Goal: Task Accomplishment & Management: Manage account settings

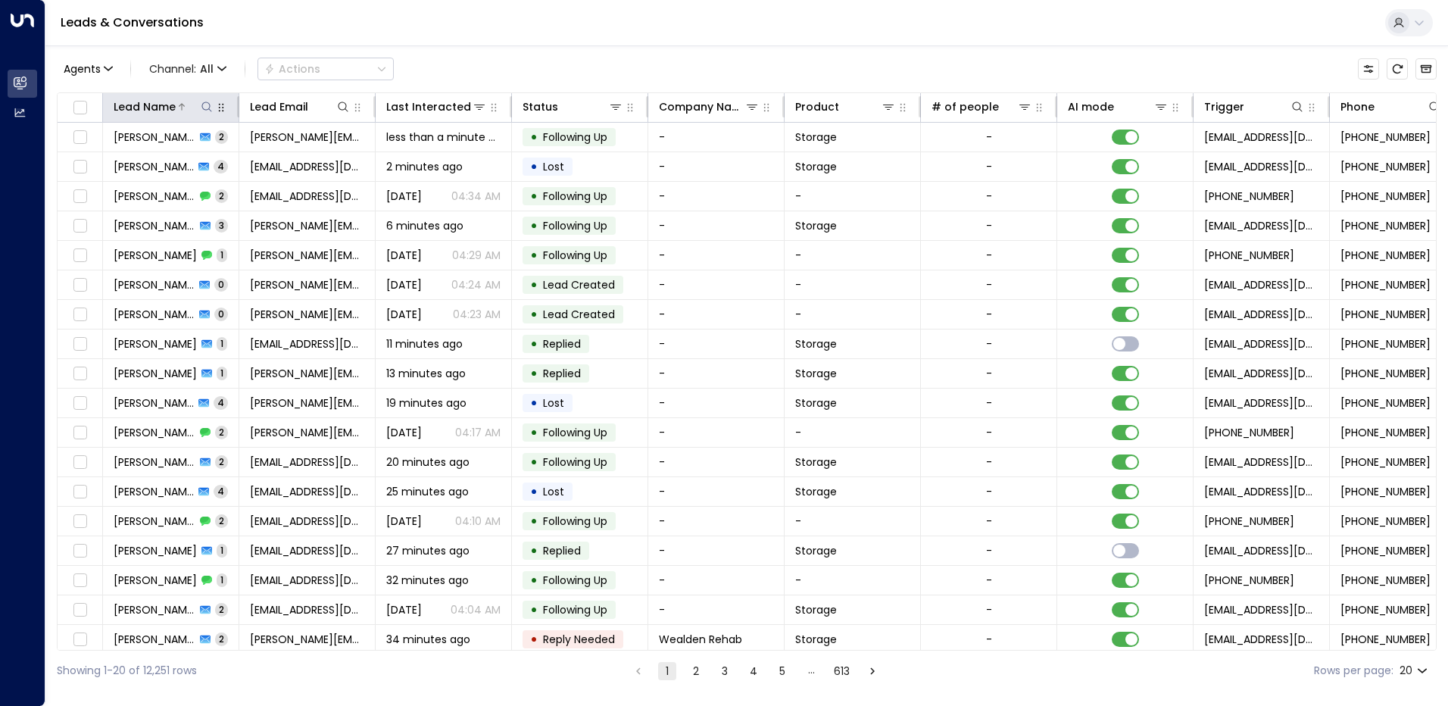
click at [204, 112] on icon at bounding box center [207, 107] width 12 height 12
paste input "**********"
type input "**********"
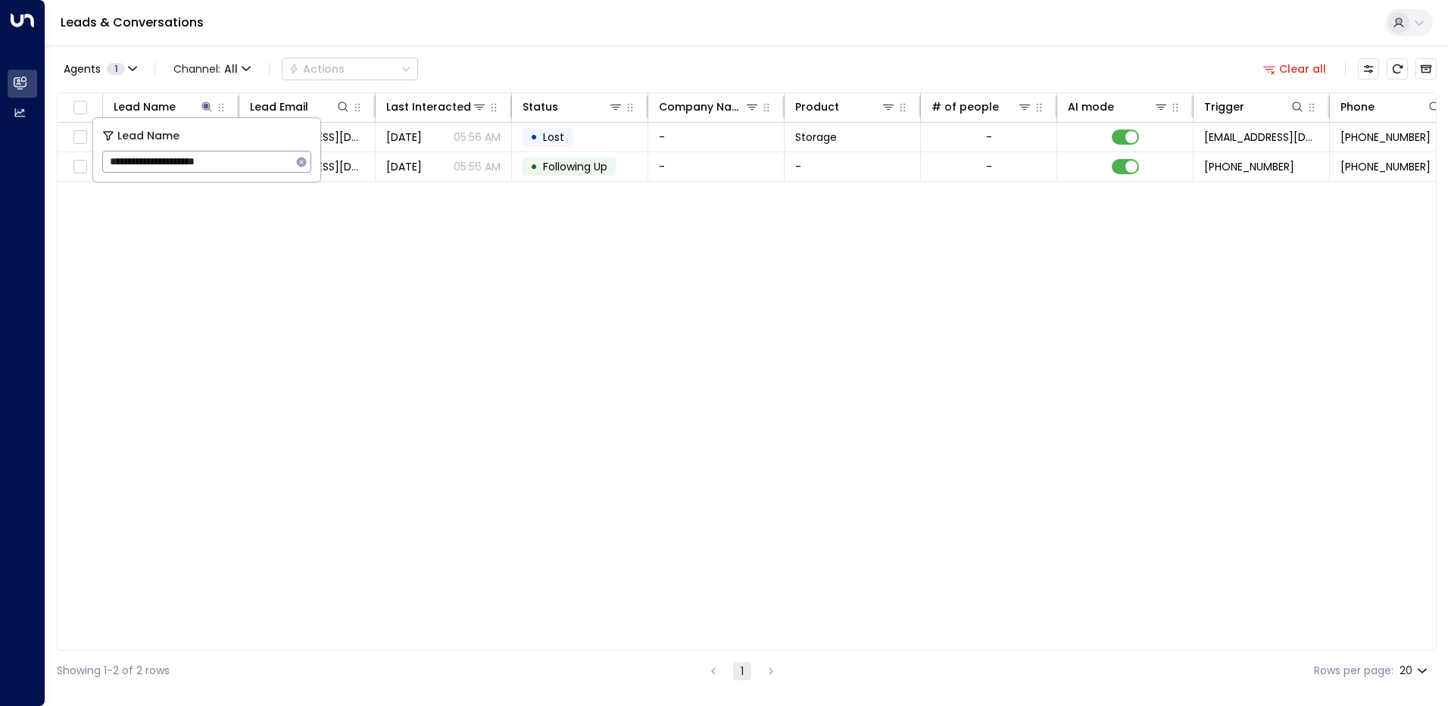
click at [379, 256] on div "Lead Name Lead Email Last Interacted Status Company Name Product # of people AI…" at bounding box center [747, 371] width 1380 height 558
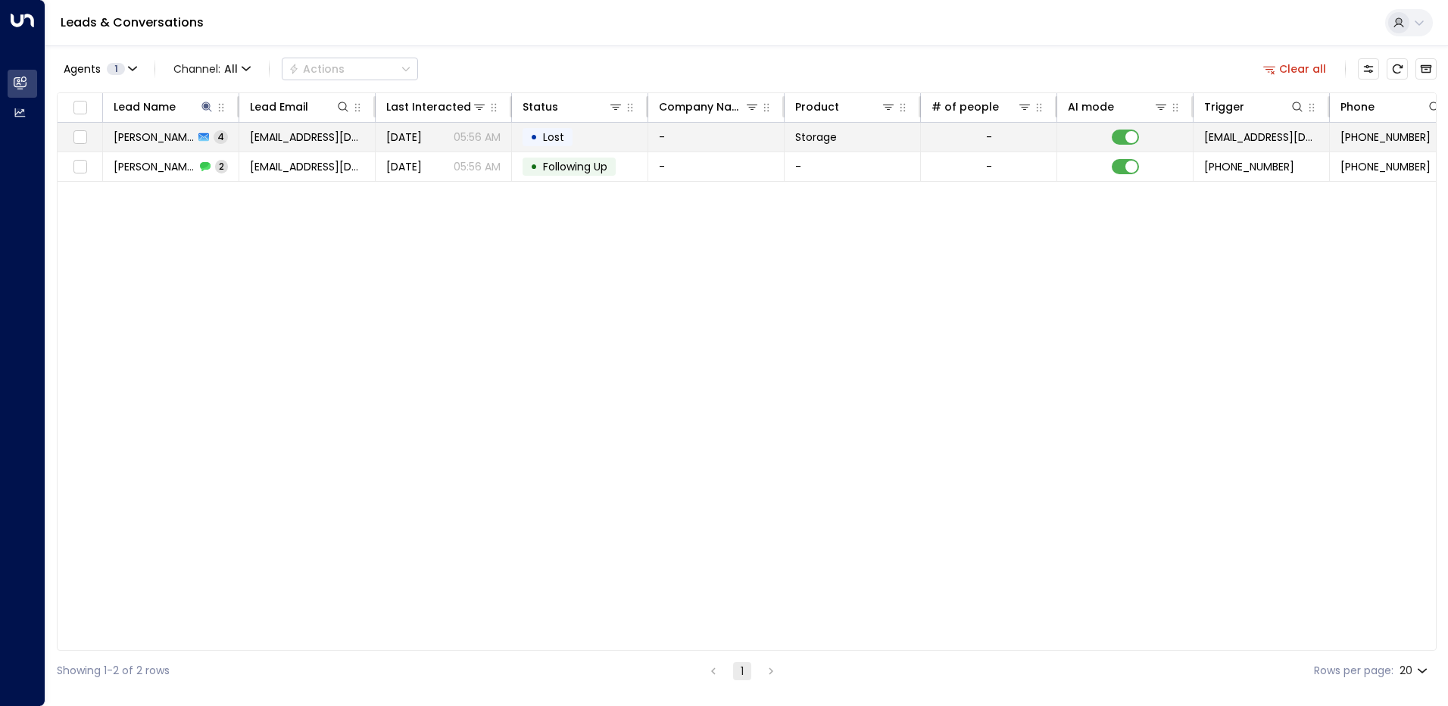
click at [422, 140] on span "[DATE]" at bounding box center [404, 136] width 36 height 15
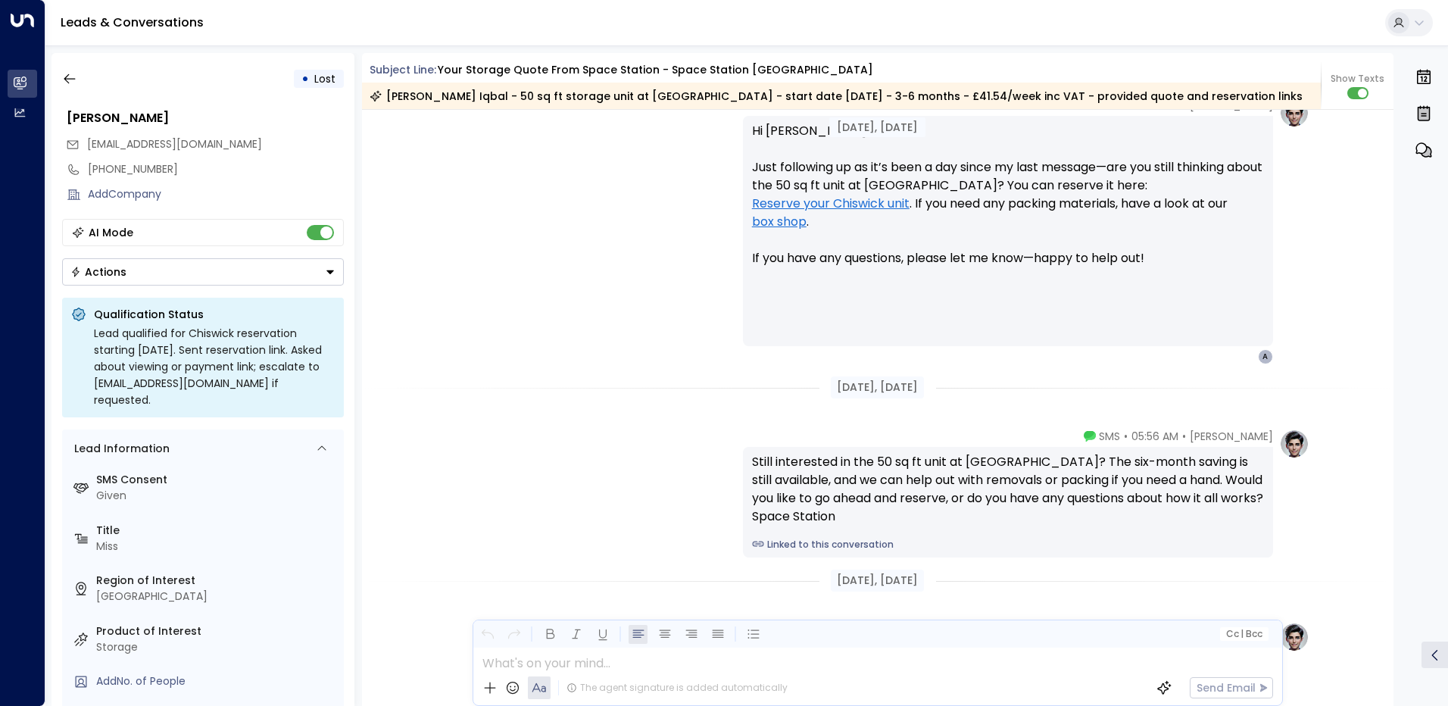
scroll to position [2238, 0]
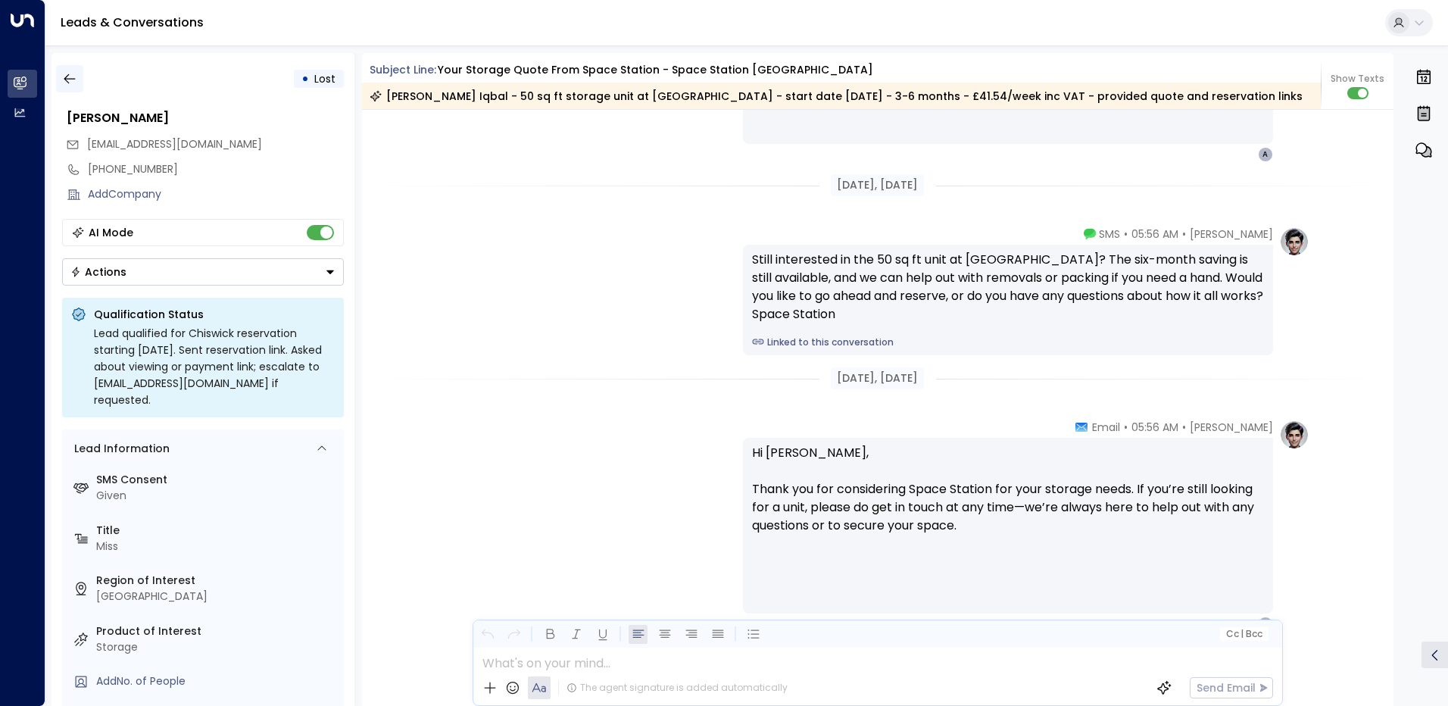
click at [65, 74] on icon "button" at bounding box center [69, 78] width 15 height 15
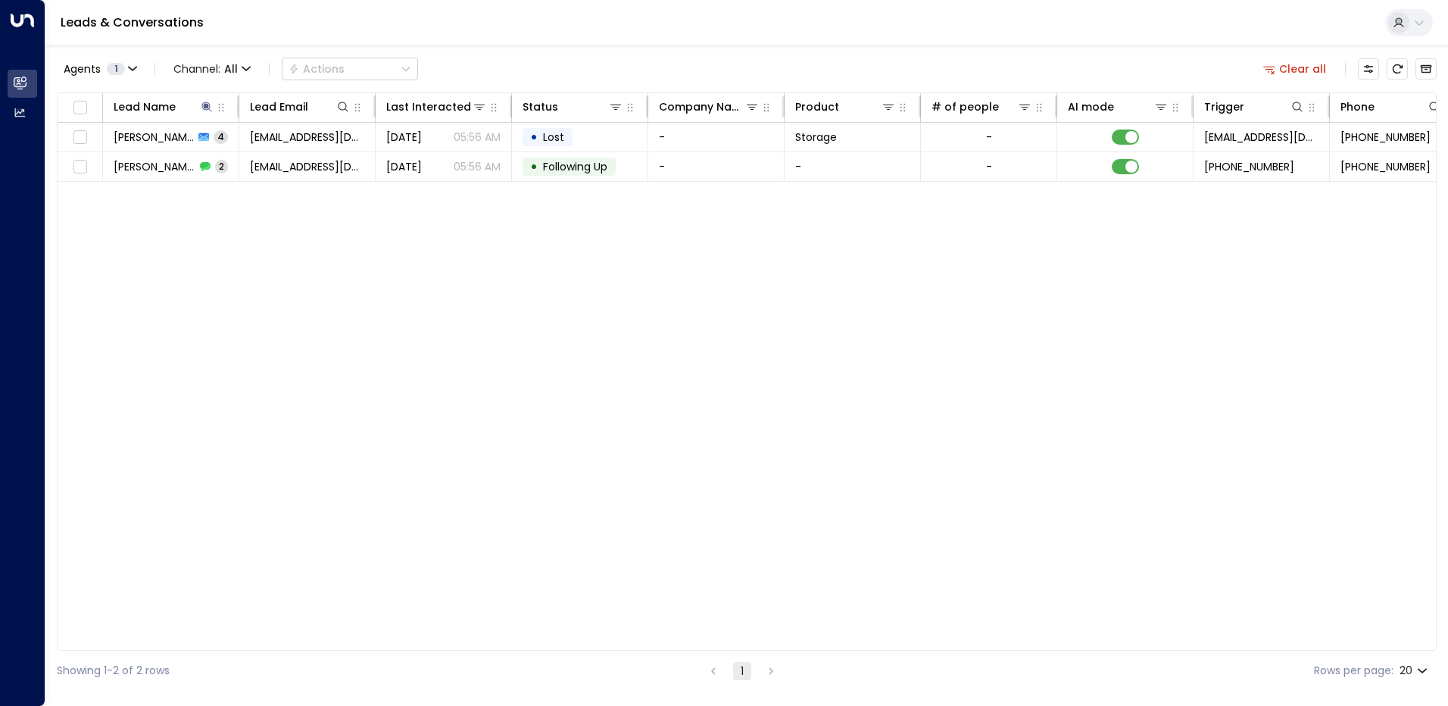
click at [309, 185] on div "Lead Name Lead Email Last Interacted Status Company Name Product # of people AI…" at bounding box center [747, 371] width 1380 height 558
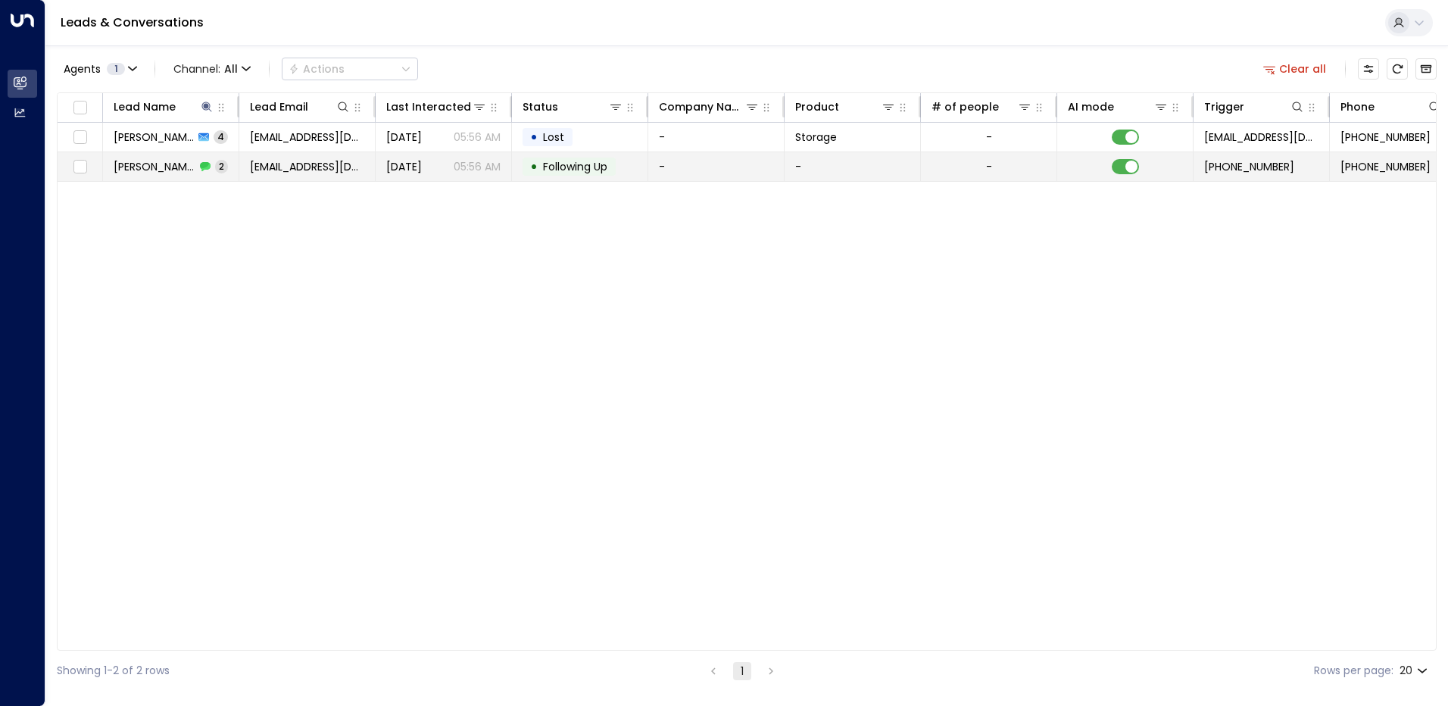
click at [317, 173] on span "[EMAIL_ADDRESS][DOMAIN_NAME]" at bounding box center [307, 166] width 114 height 15
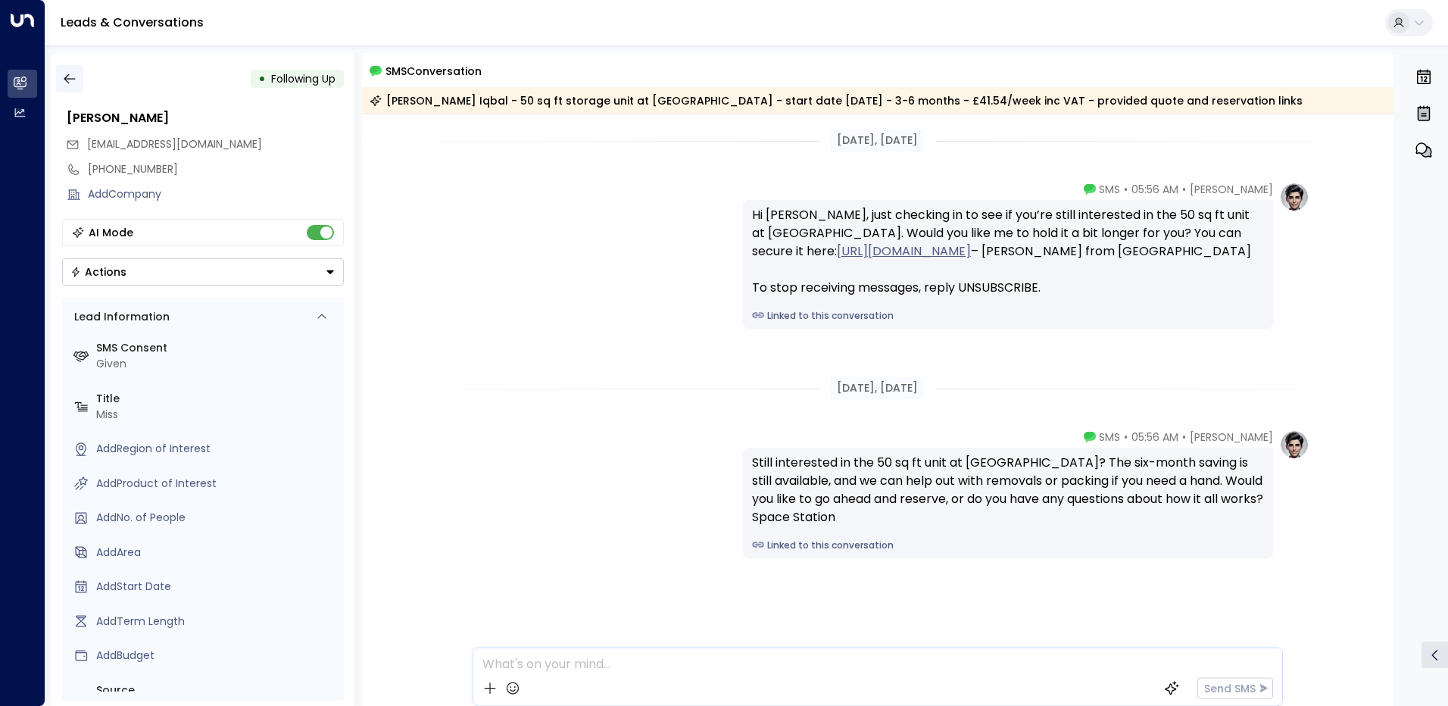
click at [74, 81] on button "button" at bounding box center [69, 78] width 27 height 27
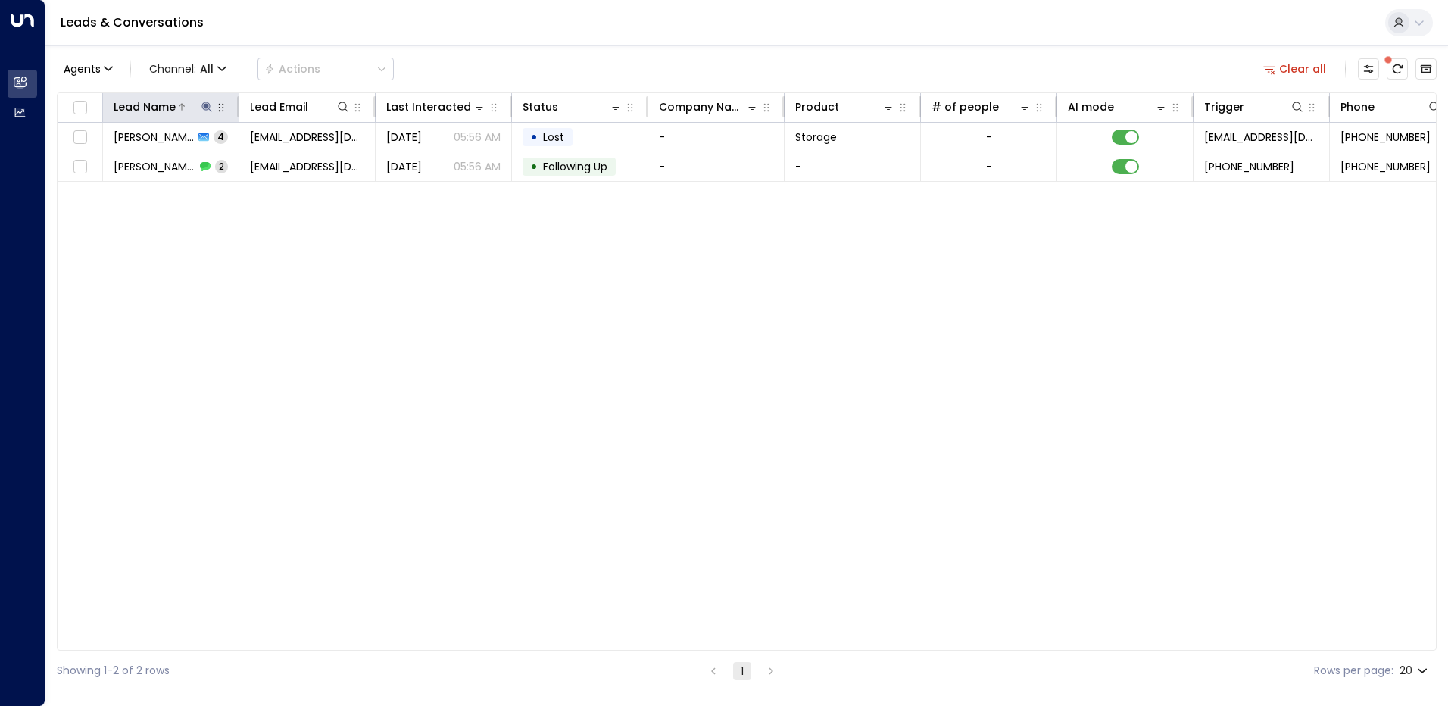
click at [210, 107] on icon at bounding box center [206, 106] width 10 height 10
click at [304, 170] on button "button" at bounding box center [302, 162] width 20 height 20
click at [278, 164] on input "text" at bounding box center [206, 162] width 209 height 28
type input "**********"
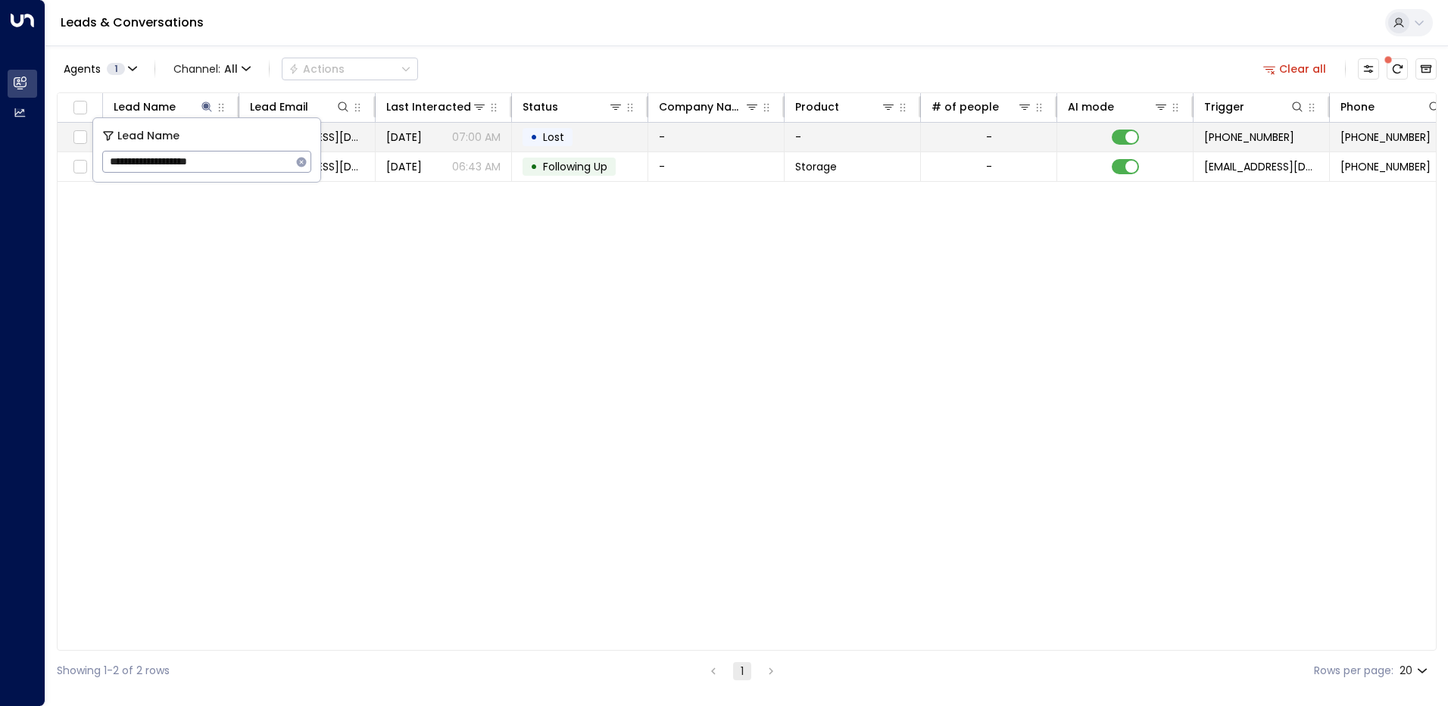
click at [551, 133] on span "Lost" at bounding box center [553, 136] width 21 height 15
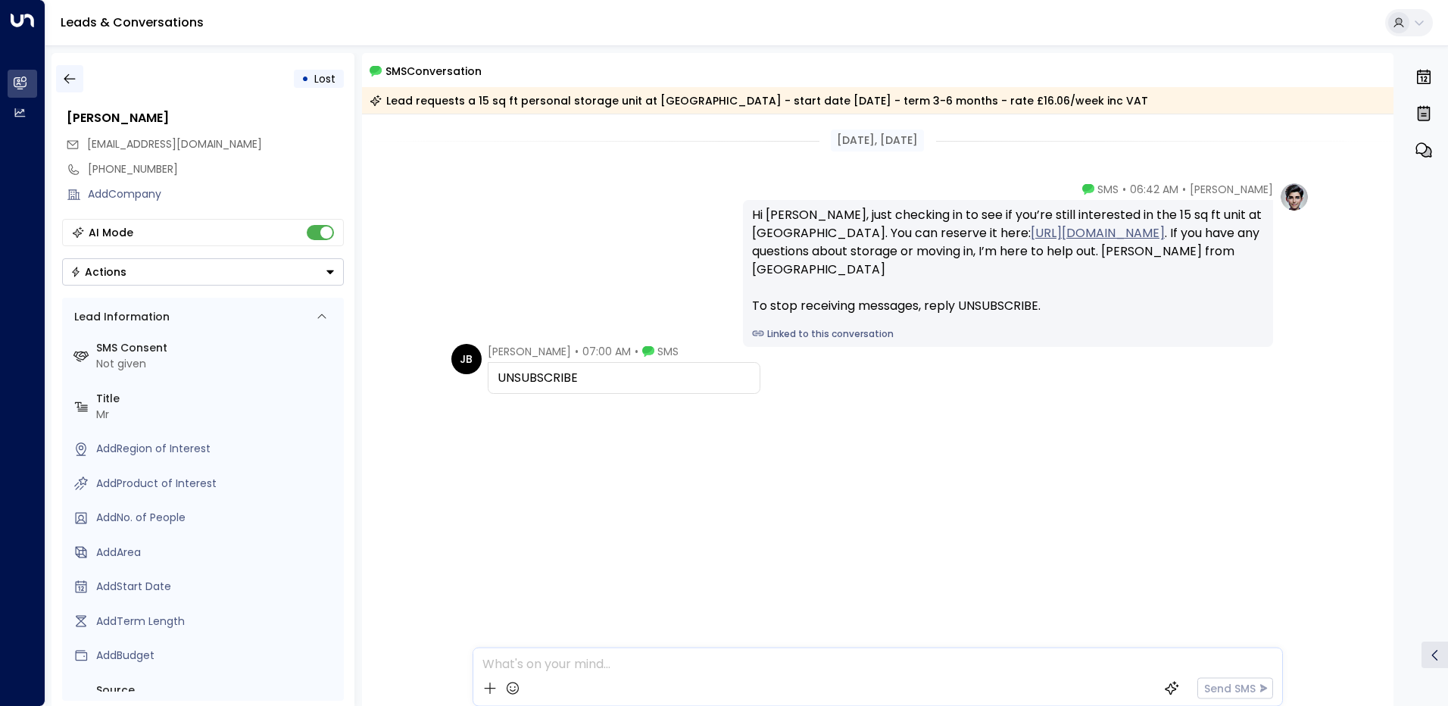
click at [67, 82] on icon "button" at bounding box center [69, 79] width 11 height 10
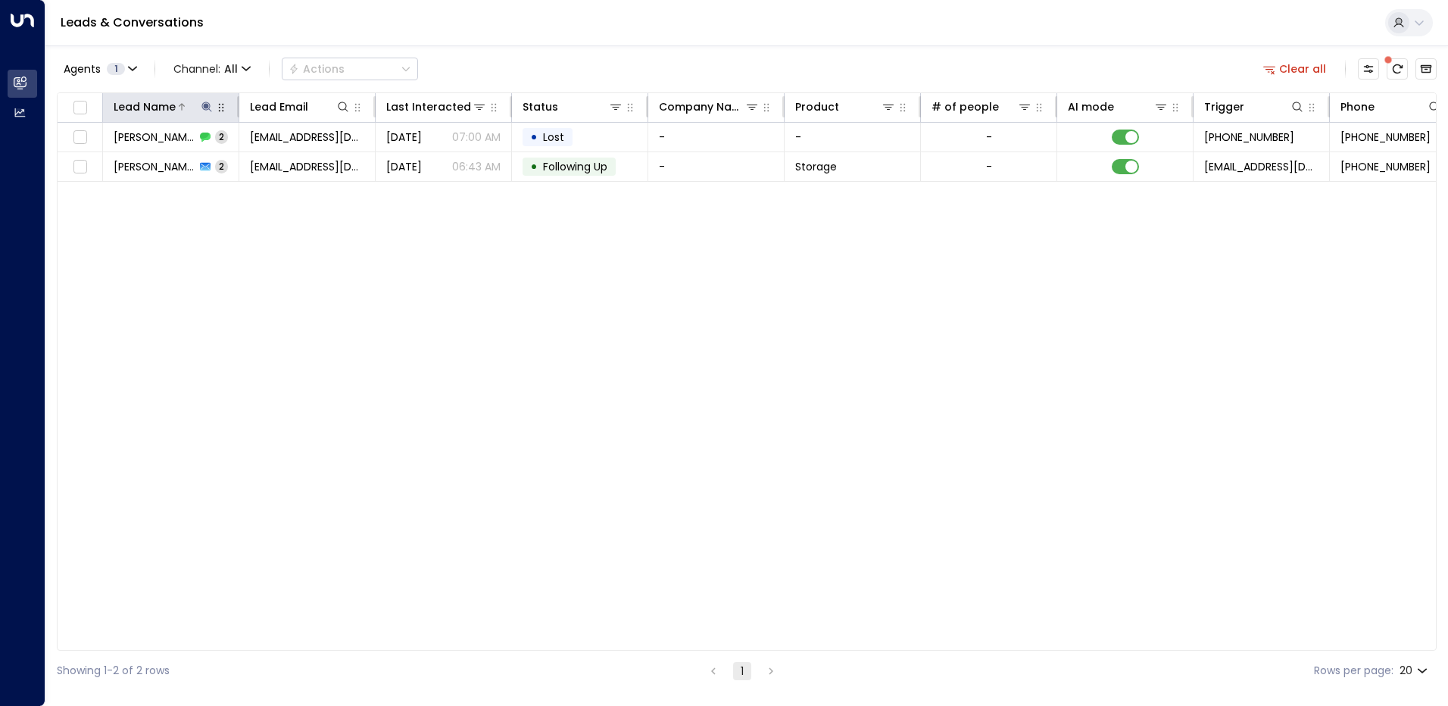
click at [207, 114] on div "Lead Name" at bounding box center [164, 107] width 101 height 18
click at [210, 108] on icon at bounding box center [207, 107] width 12 height 12
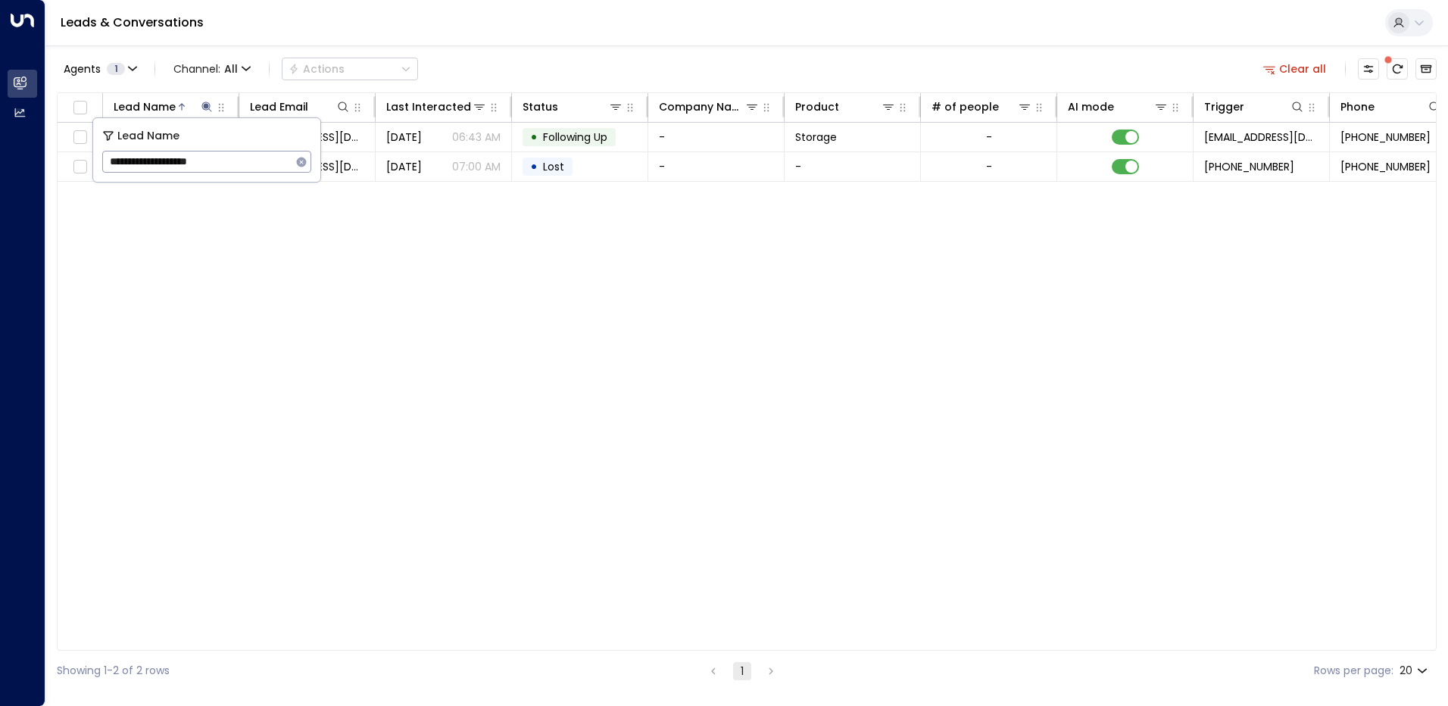
click at [292, 161] on button "button" at bounding box center [302, 162] width 20 height 20
click at [291, 161] on input "text" at bounding box center [206, 162] width 209 height 28
paste input "**********"
type input "**********"
click at [504, 243] on div "Lead Name Lead Email Last Interacted Status Company Name Product # of people AI…" at bounding box center [747, 371] width 1380 height 558
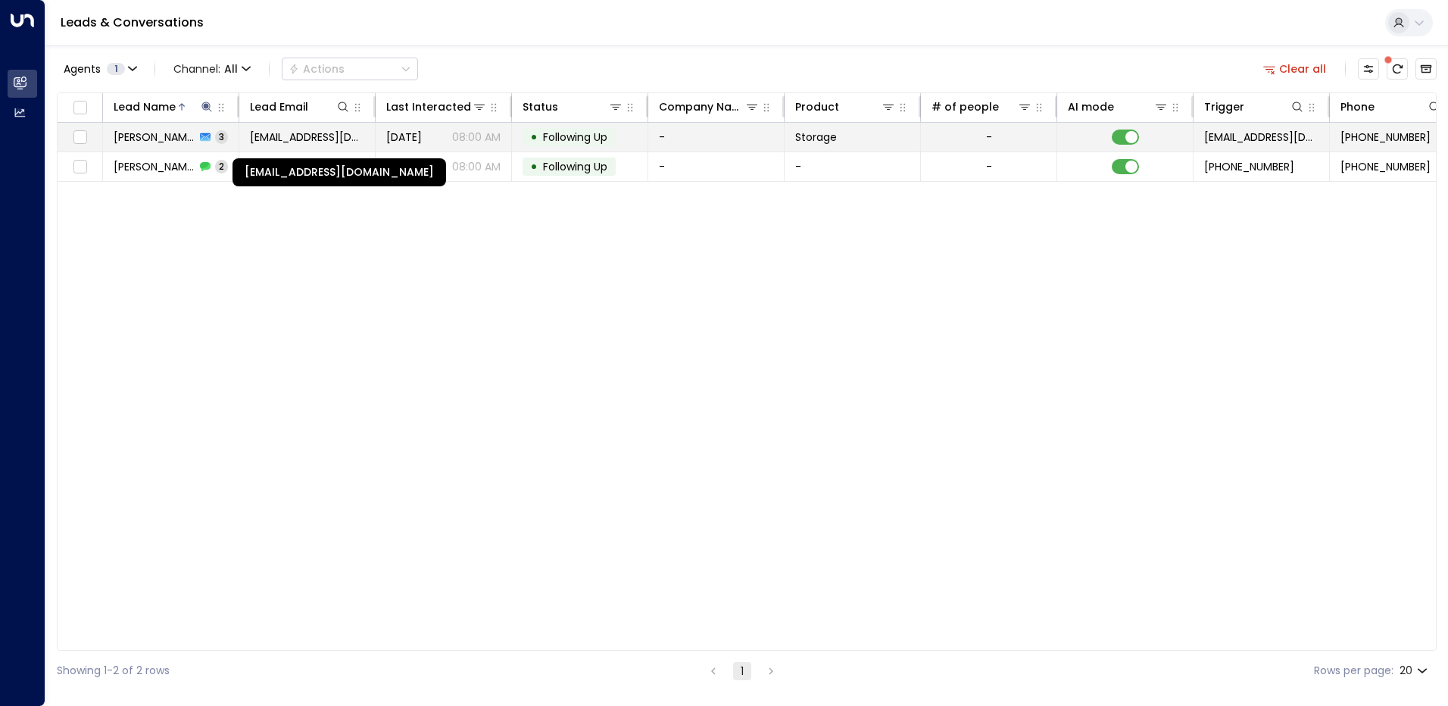
click at [320, 136] on span "[EMAIL_ADDRESS][DOMAIN_NAME]" at bounding box center [307, 136] width 114 height 15
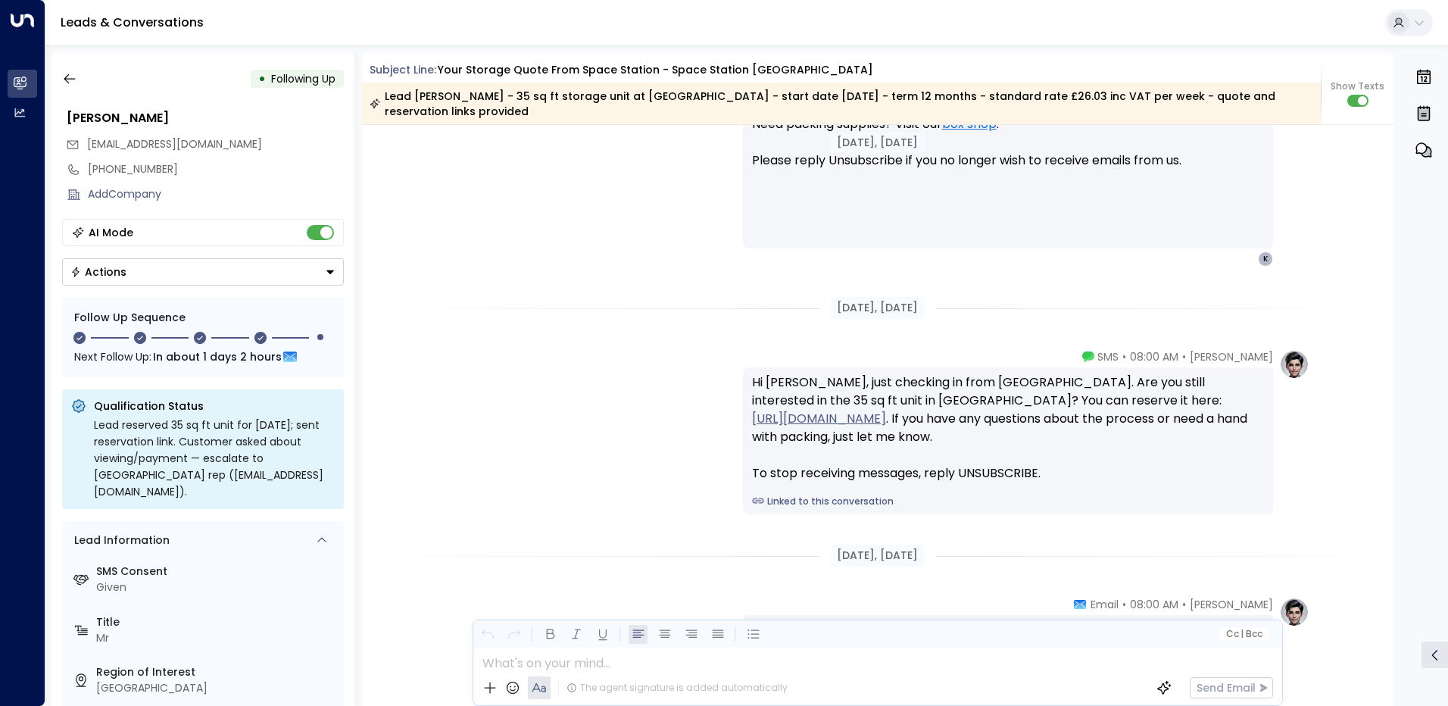
scroll to position [1512, 0]
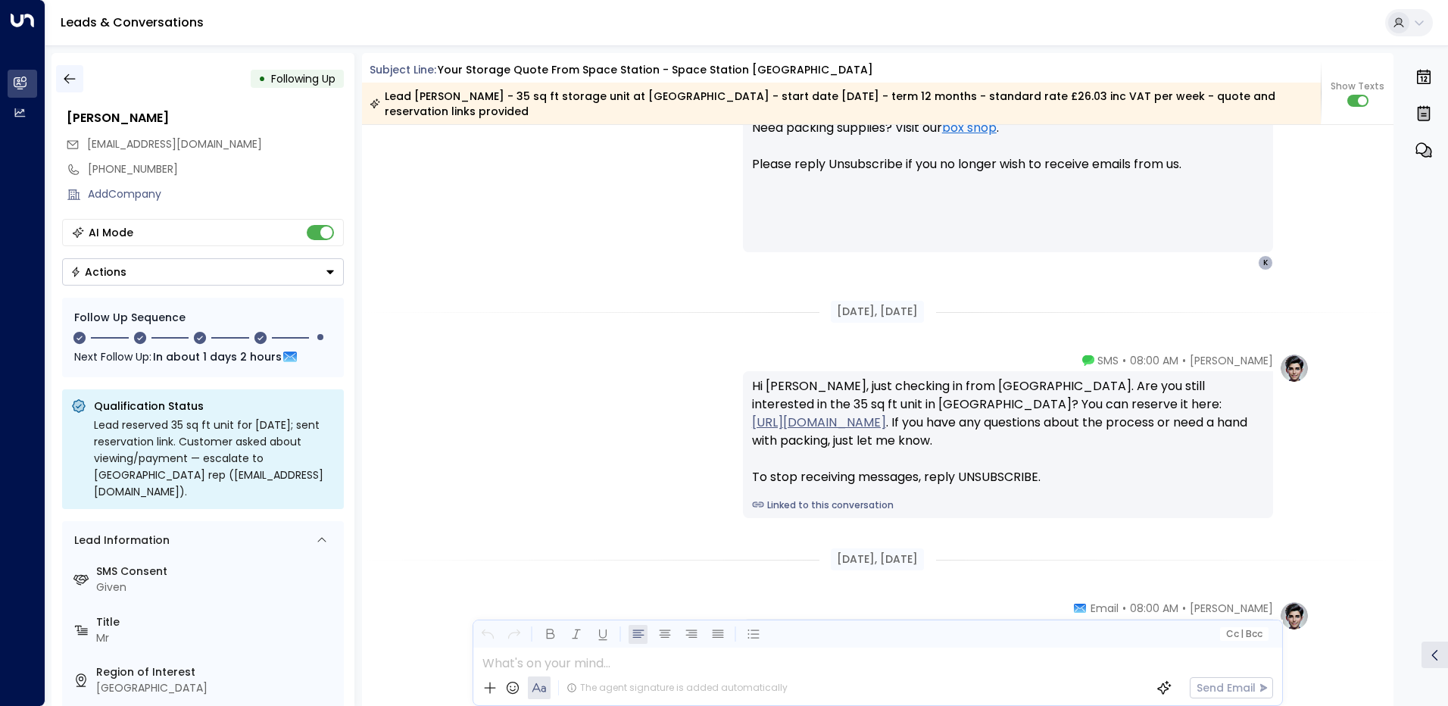
click at [68, 81] on icon "button" at bounding box center [69, 78] width 15 height 15
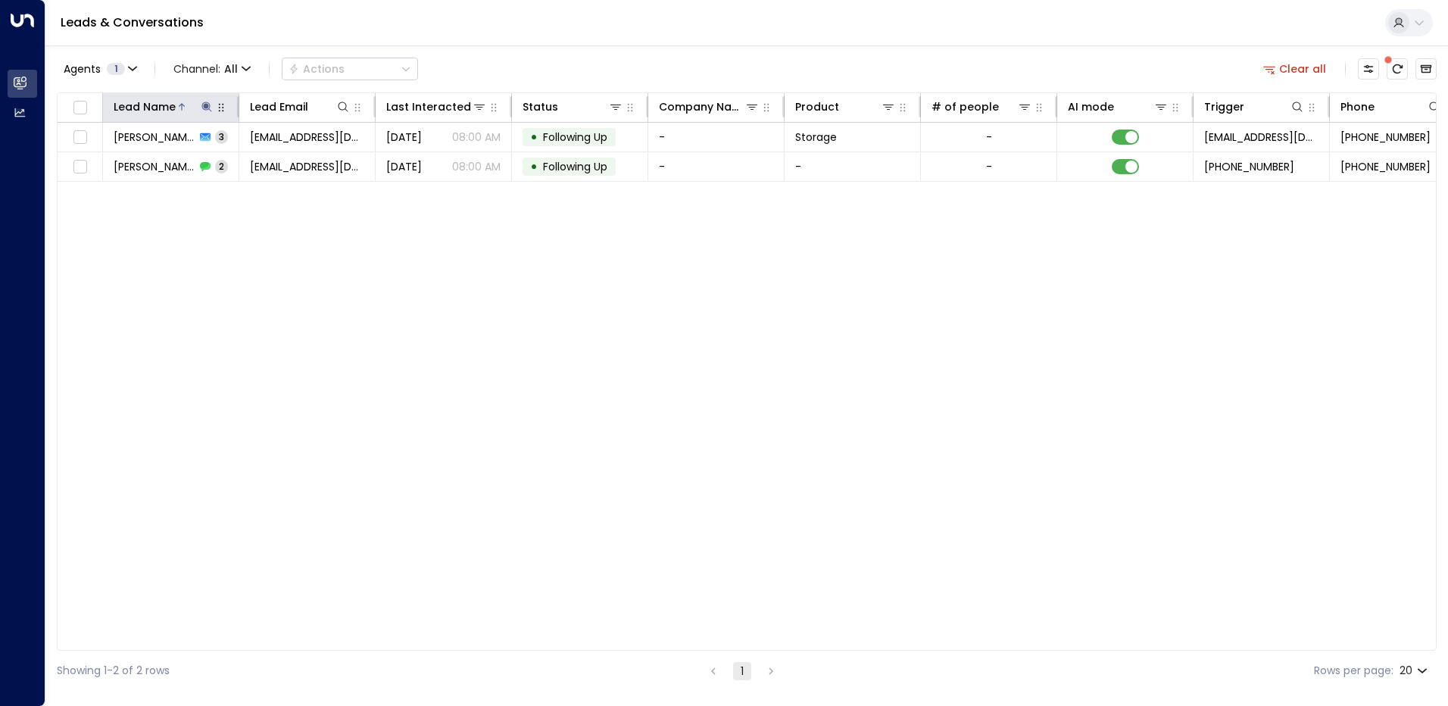
click at [210, 101] on icon at bounding box center [207, 107] width 12 height 12
drag, startPoint x: 248, startPoint y: 166, endPoint x: 95, endPoint y: 166, distance: 153.0
click at [95, 166] on div "**********" at bounding box center [206, 150] width 227 height 64
type input "**********"
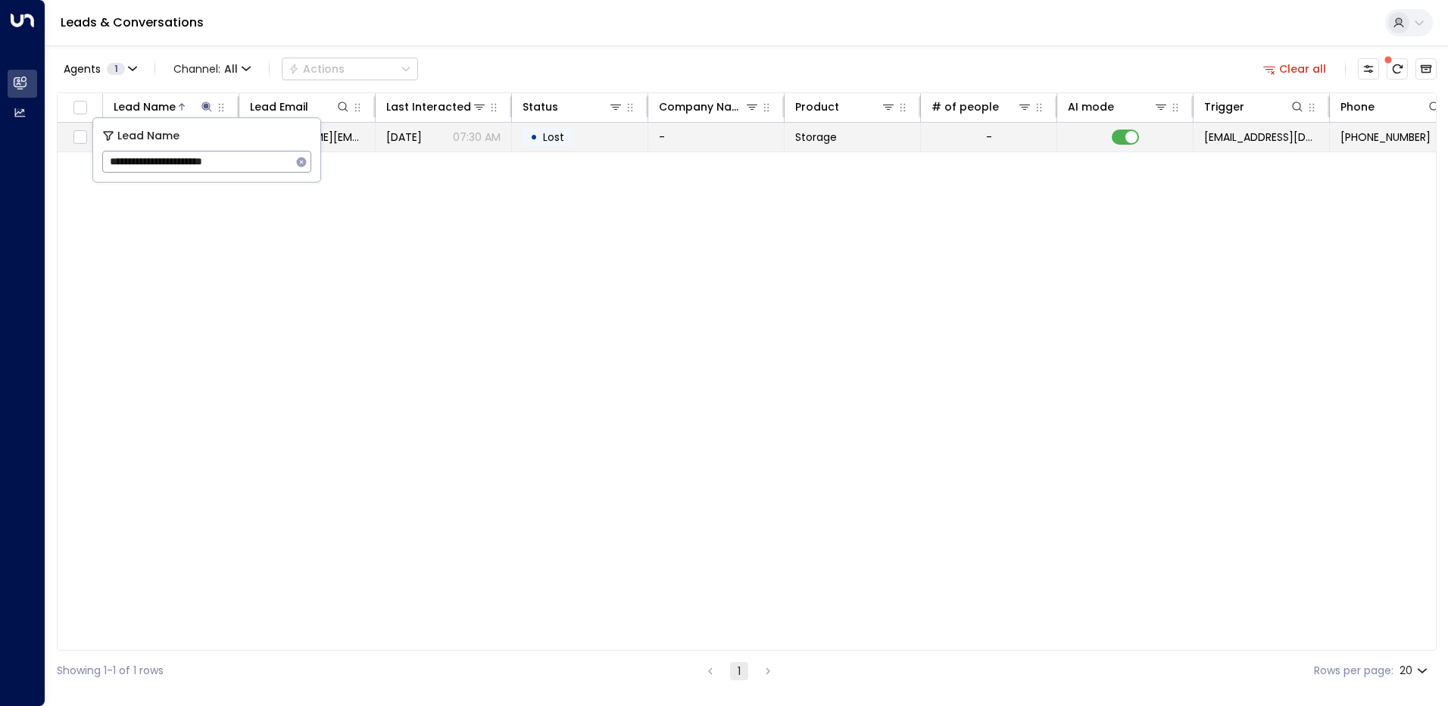
click at [422, 142] on span "[DATE]" at bounding box center [404, 136] width 36 height 15
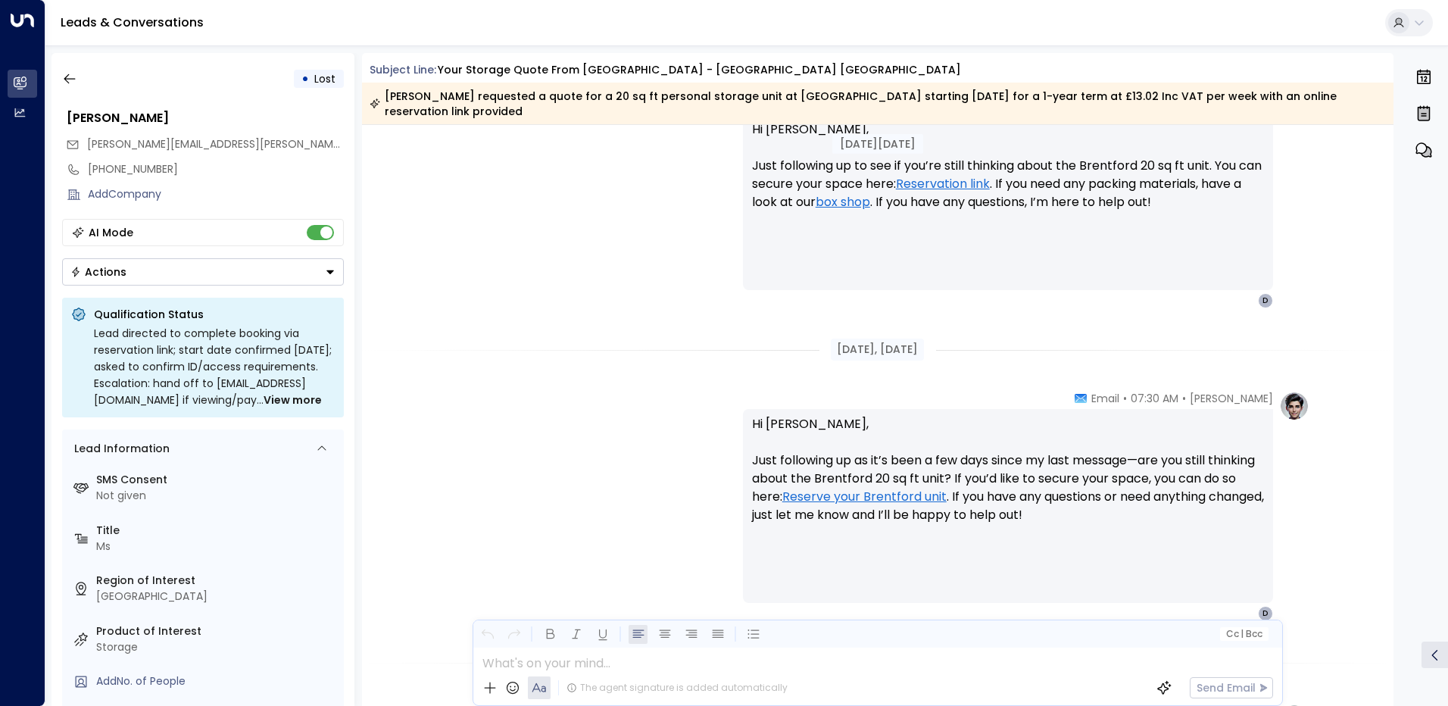
scroll to position [2218, 0]
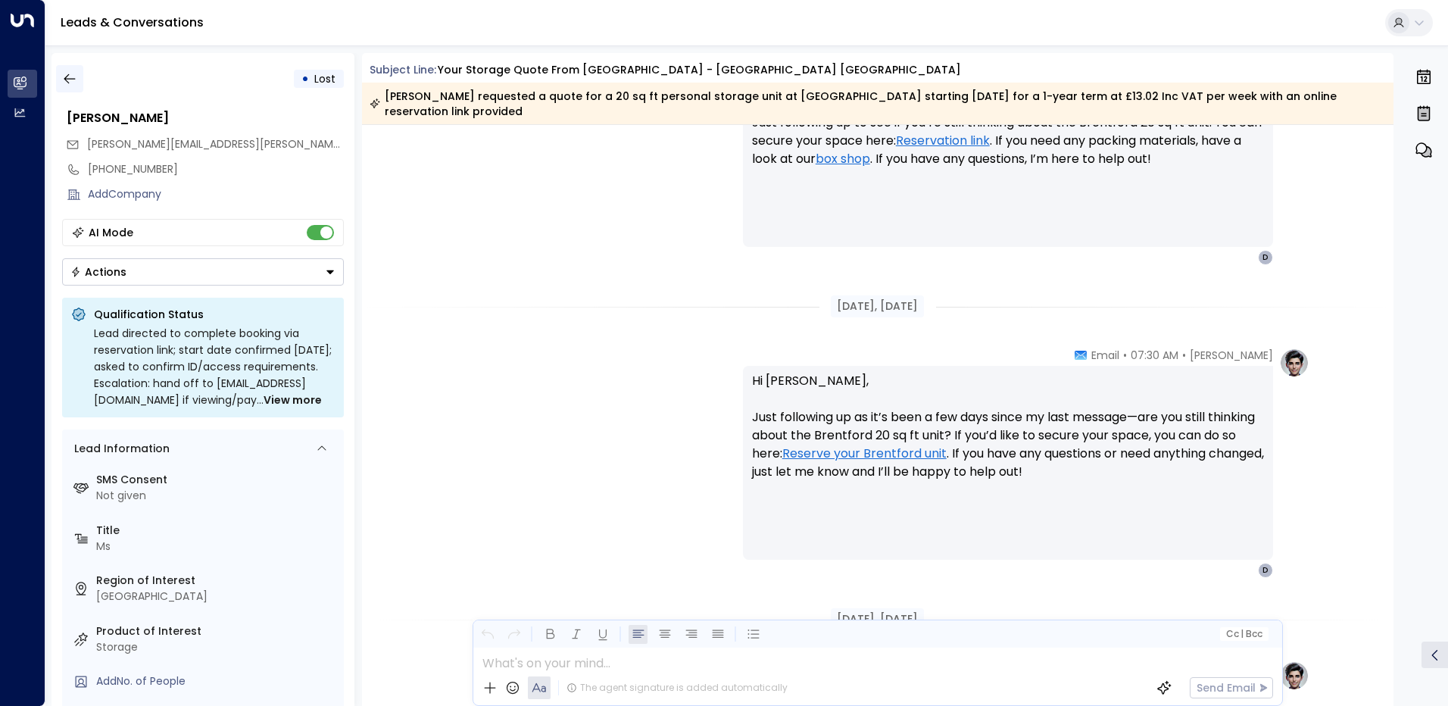
click at [73, 71] on icon "button" at bounding box center [69, 78] width 15 height 15
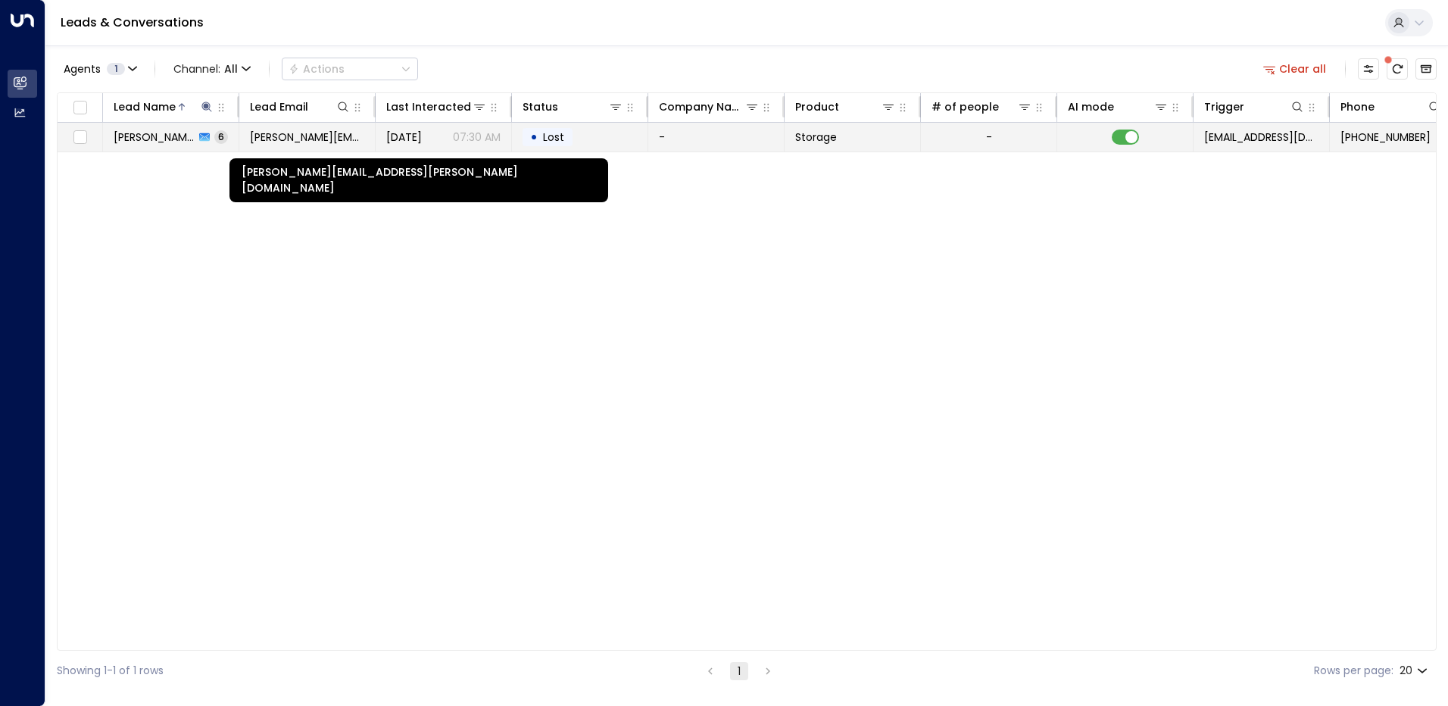
click at [348, 135] on span "[PERSON_NAME][EMAIL_ADDRESS][PERSON_NAME][DOMAIN_NAME]" at bounding box center [307, 136] width 114 height 15
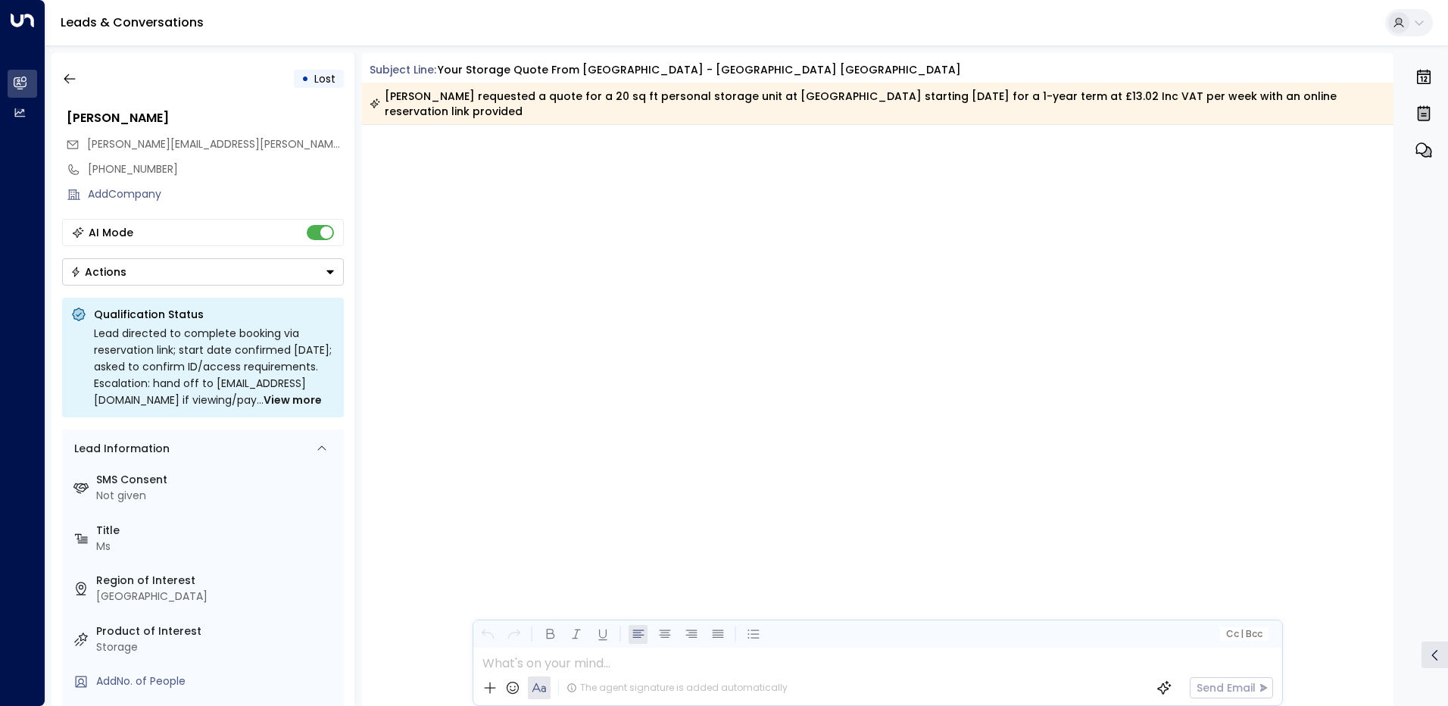
scroll to position [3180, 0]
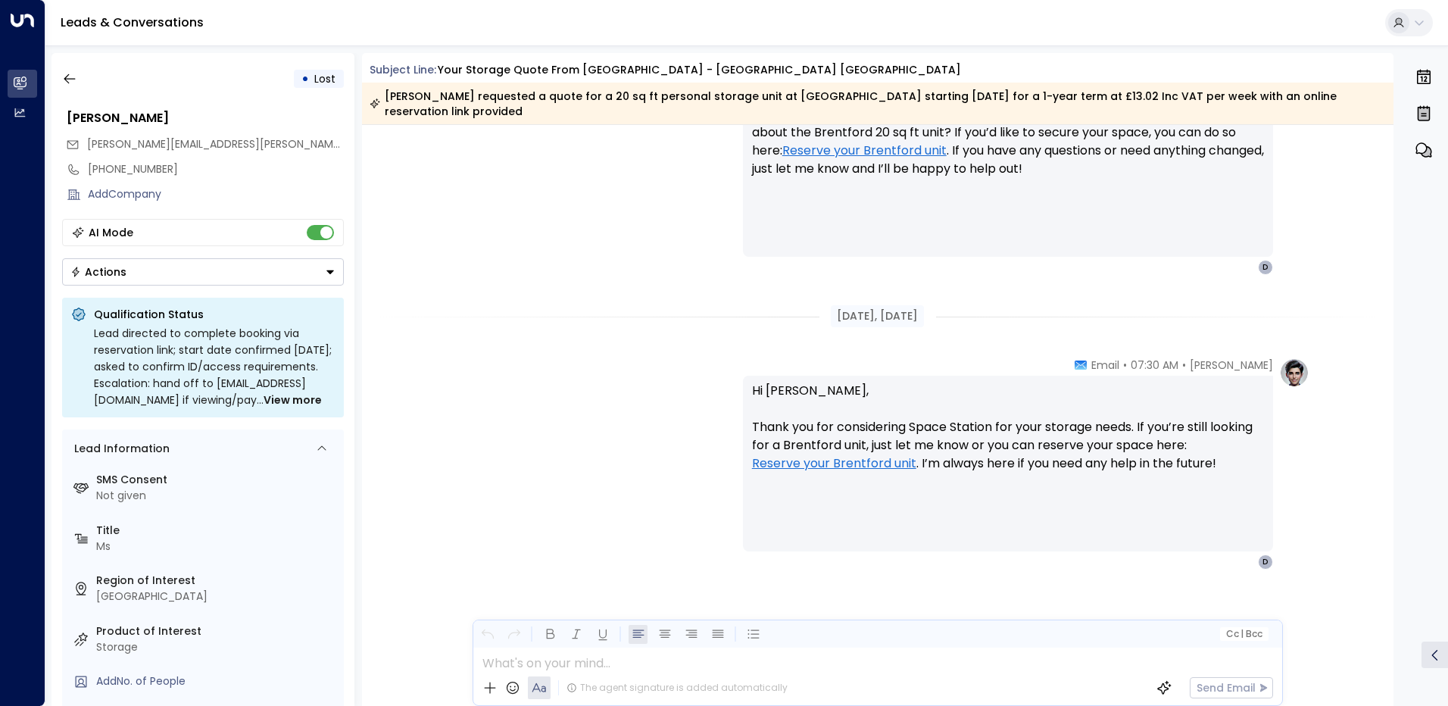
click at [298, 239] on div "AI Mode" at bounding box center [203, 232] width 282 height 27
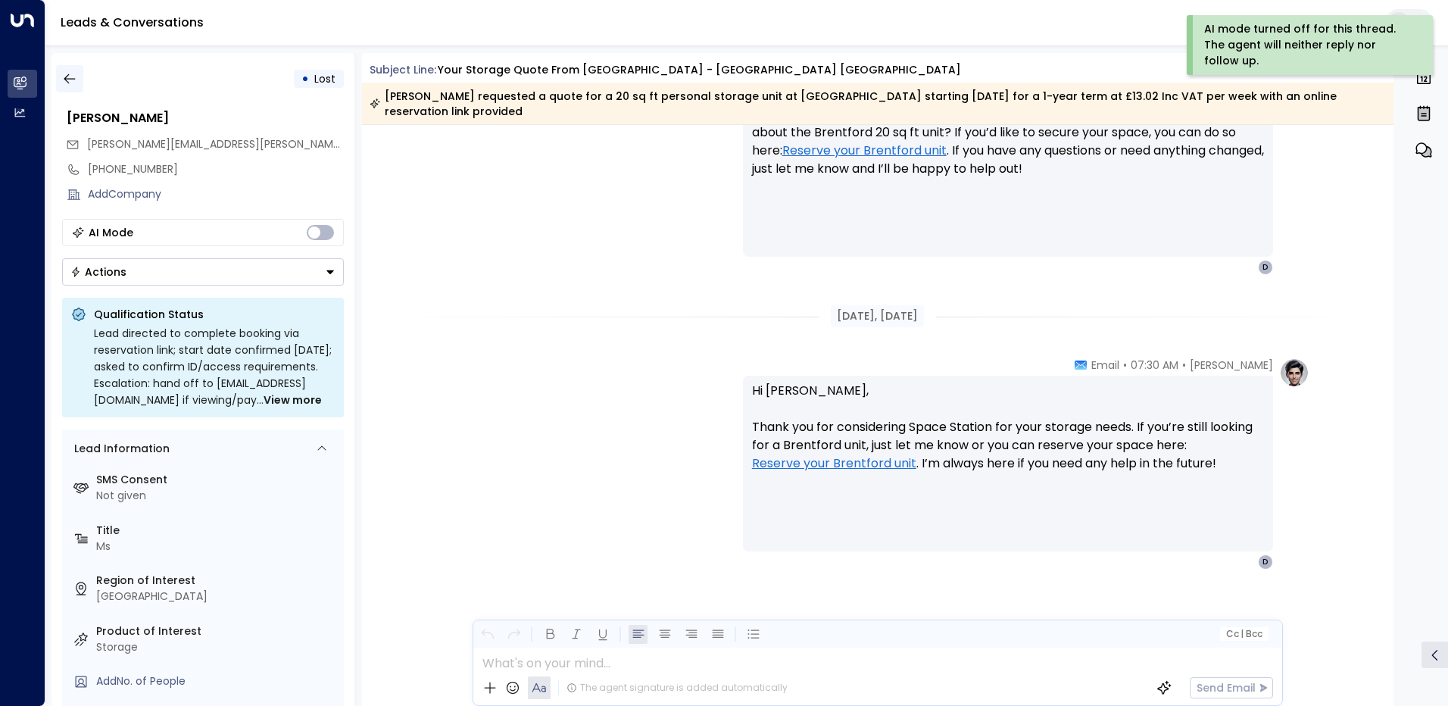
click at [64, 76] on icon "button" at bounding box center [69, 78] width 15 height 15
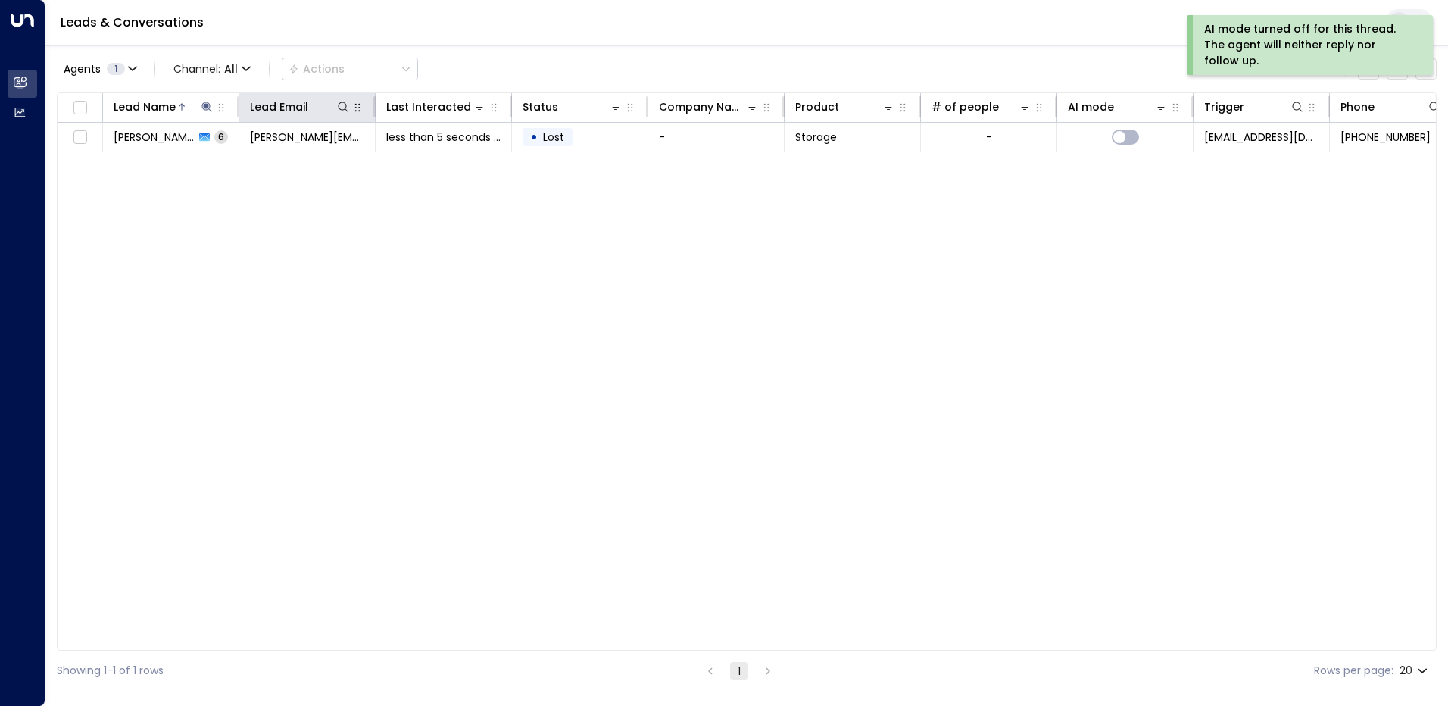
click at [351, 104] on button "button" at bounding box center [357, 107] width 15 height 15
click at [348, 106] on icon at bounding box center [343, 107] width 12 height 12
click at [364, 167] on input "text" at bounding box center [343, 162] width 209 height 28
type input "**********"
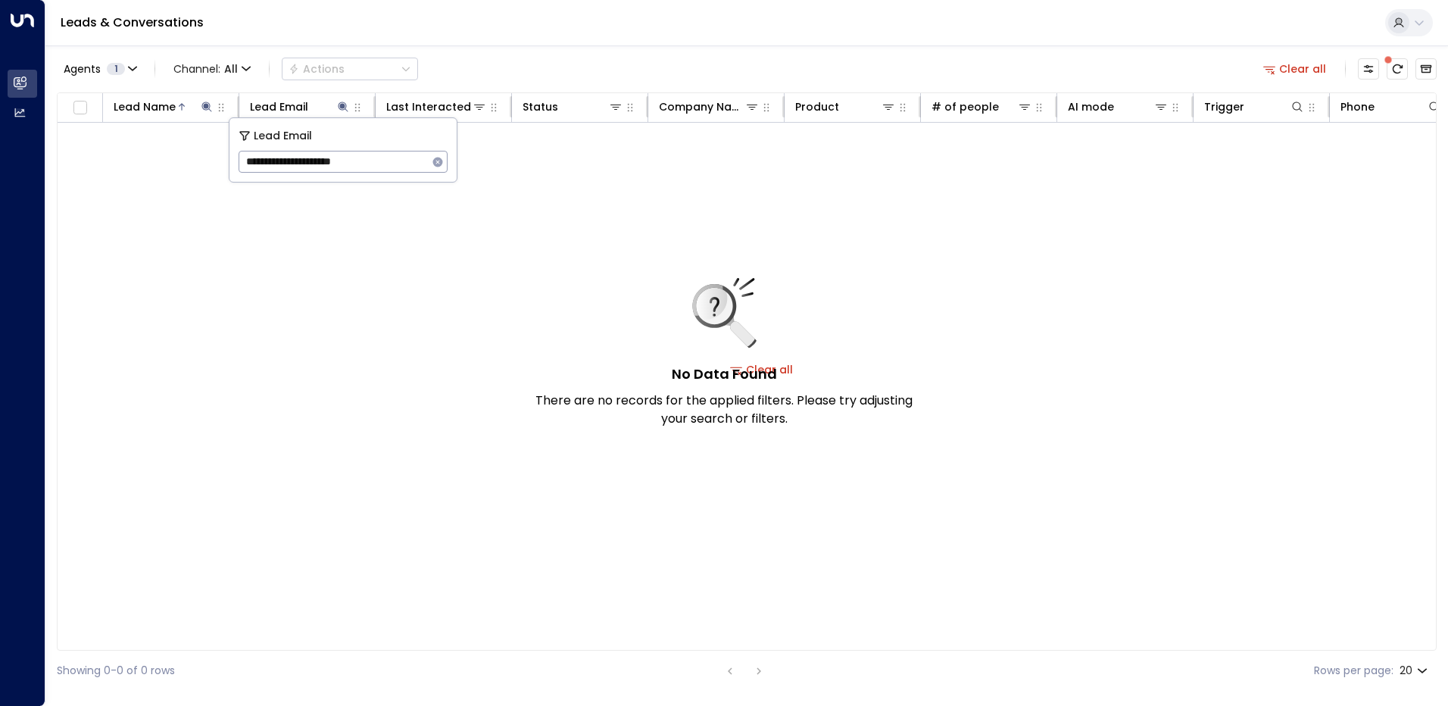
click at [360, 280] on div "No Data Found There are no records for the applied filters. Please try adjustin…" at bounding box center [762, 370] width 1408 height 494
click at [338, 104] on icon at bounding box center [343, 107] width 12 height 12
click at [348, 108] on icon at bounding box center [343, 107] width 12 height 12
click at [438, 159] on icon "button" at bounding box center [438, 162] width 10 height 10
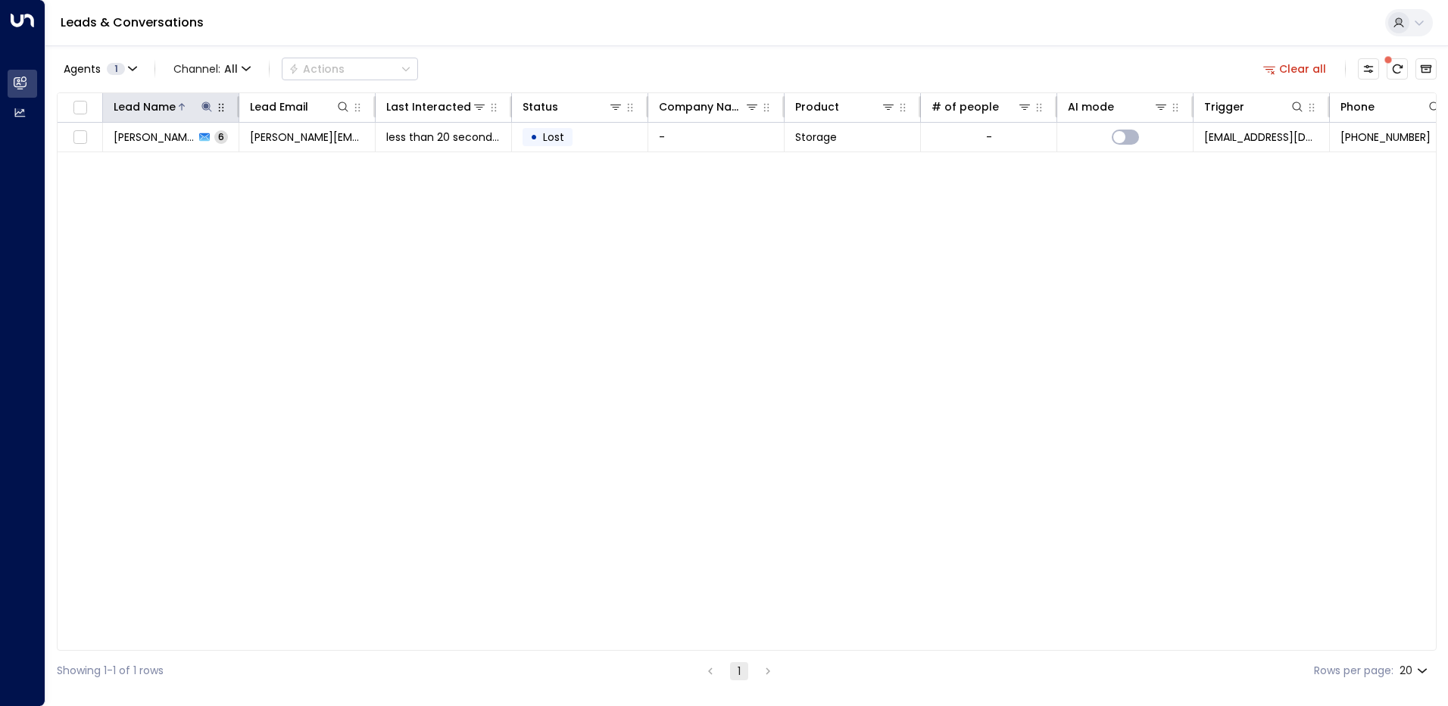
click at [210, 112] on icon at bounding box center [207, 107] width 12 height 12
click at [306, 164] on icon "button" at bounding box center [301, 162] width 12 height 12
click at [254, 164] on input "text" at bounding box center [206, 162] width 209 height 28
type input "**********"
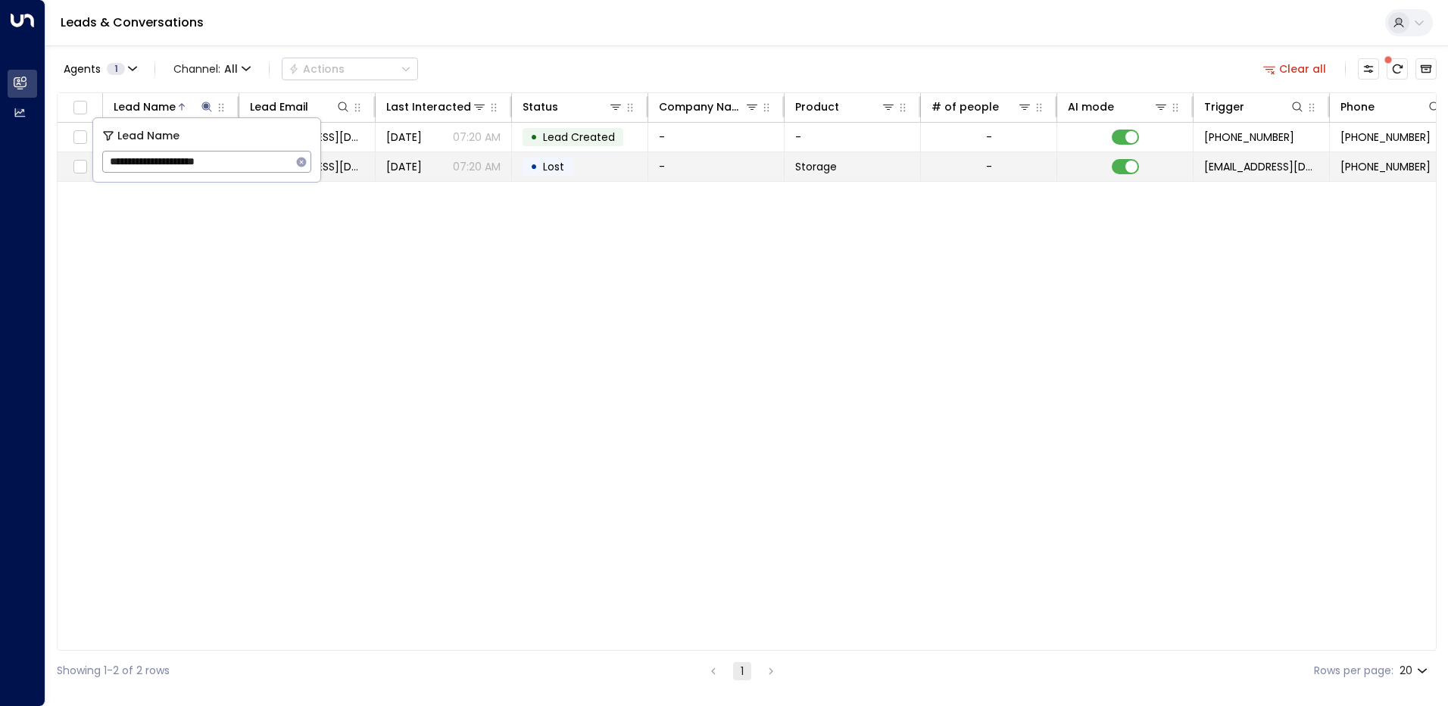
click at [539, 170] on span "Lost" at bounding box center [554, 166] width 32 height 15
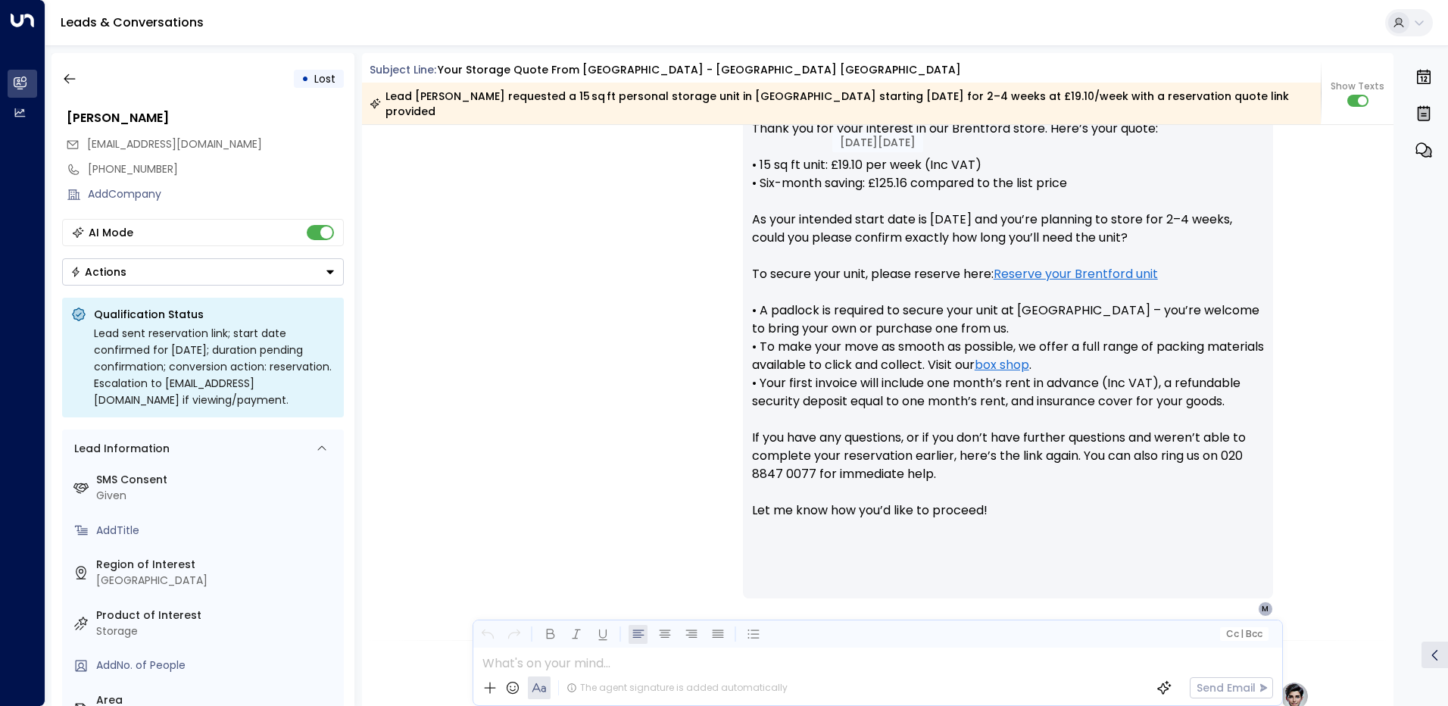
scroll to position [476, 0]
